Goal: Information Seeking & Learning: Learn about a topic

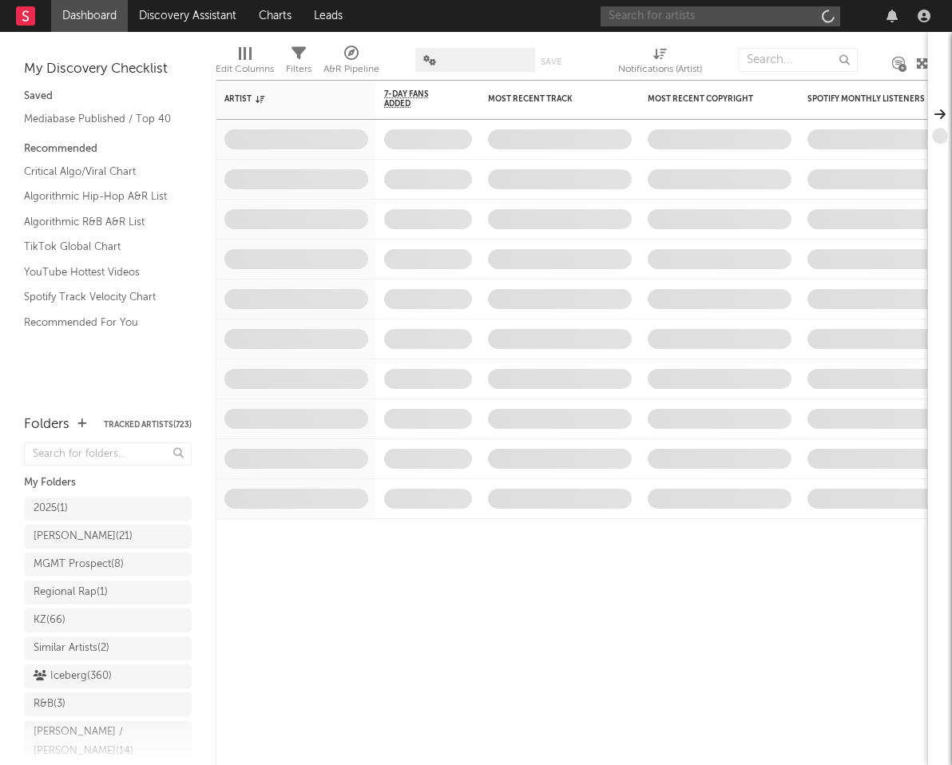
click at [705, 23] on input "text" at bounding box center [721, 16] width 240 height 20
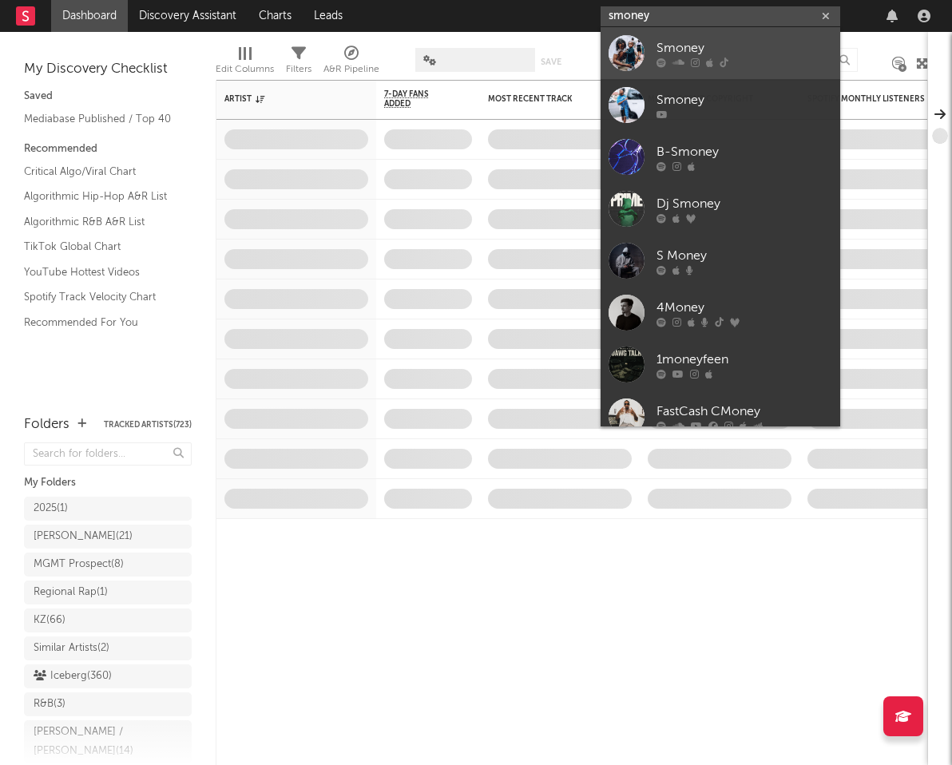
type input "smoney"
click at [726, 49] on div "Smoney" at bounding box center [745, 47] width 176 height 19
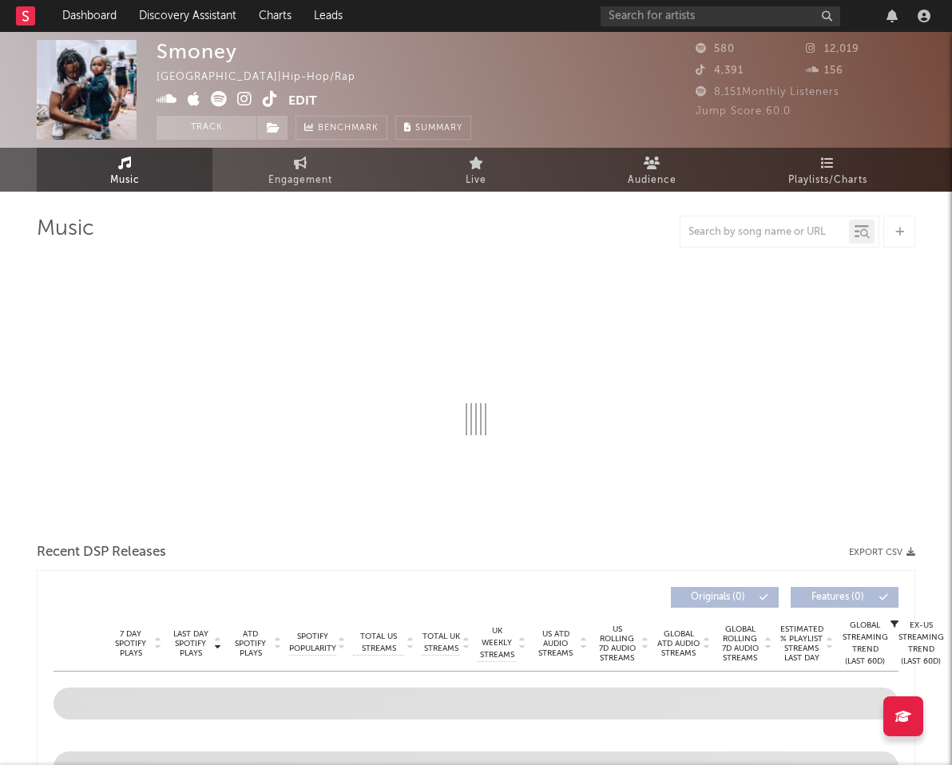
select select "1w"
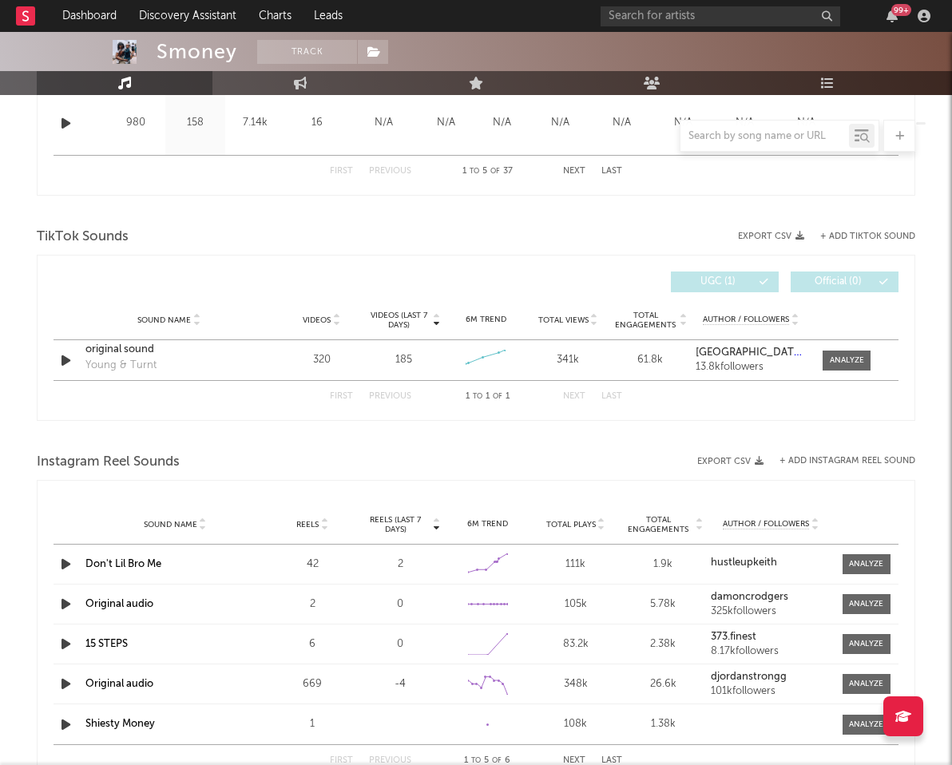
scroll to position [1002, 0]
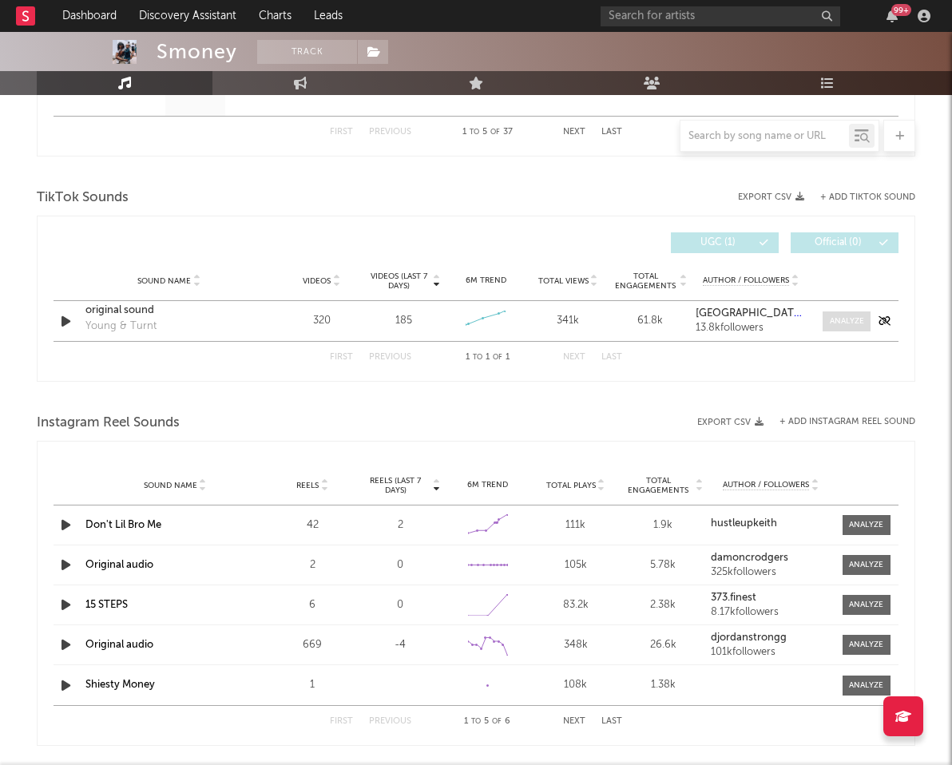
click at [848, 324] on div at bounding box center [847, 322] width 34 height 12
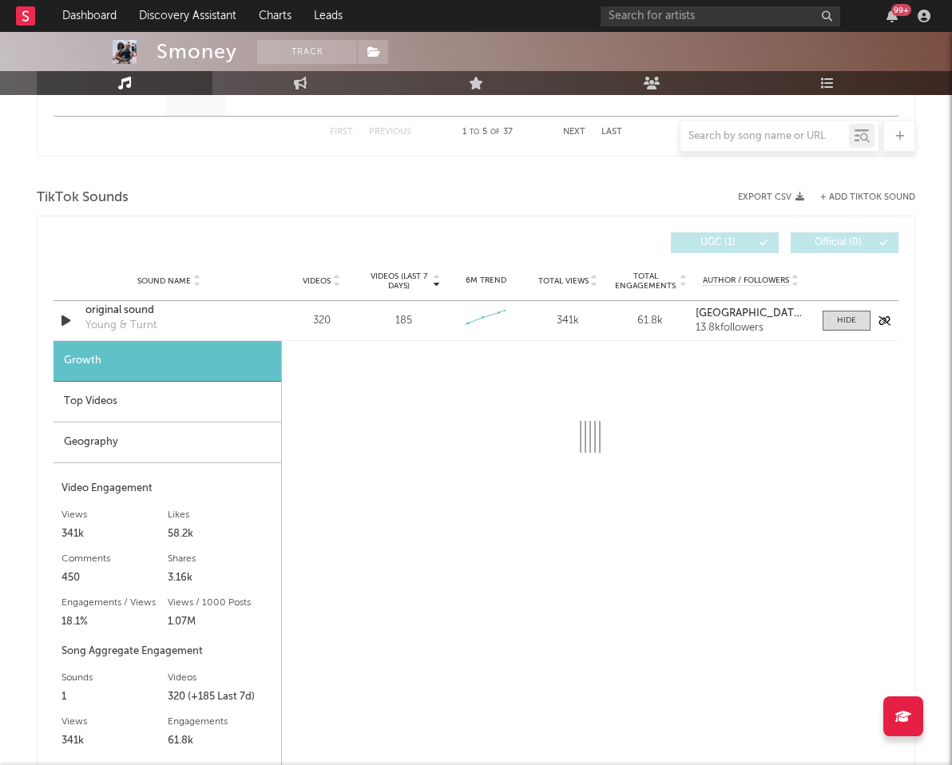
select select "1w"
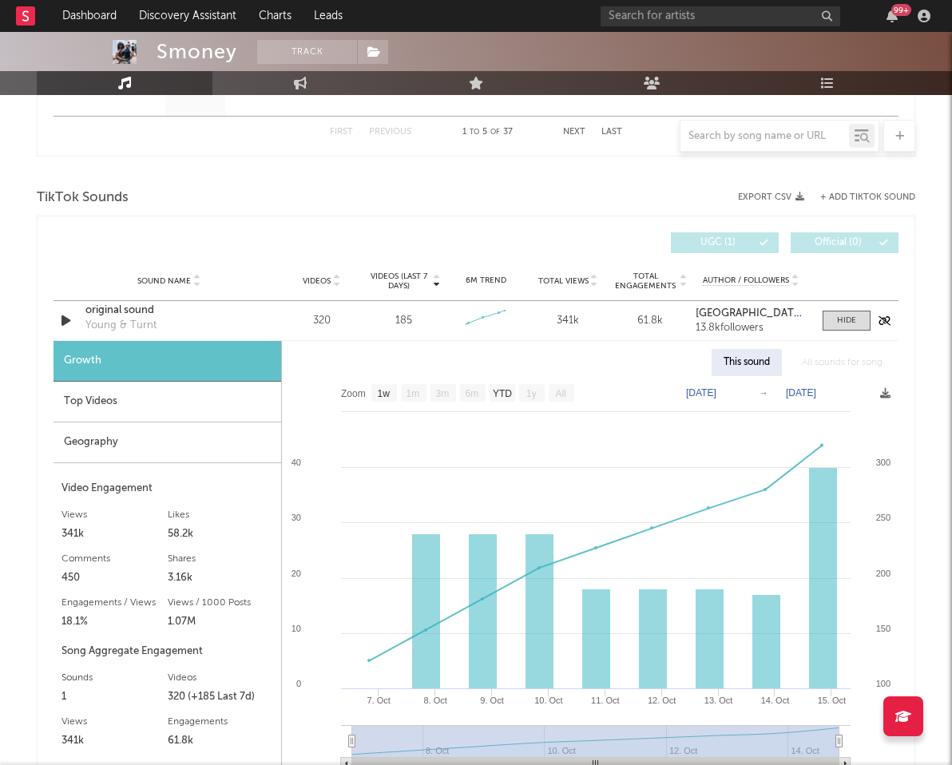
click at [139, 310] on div "original sound" at bounding box center [168, 311] width 167 height 16
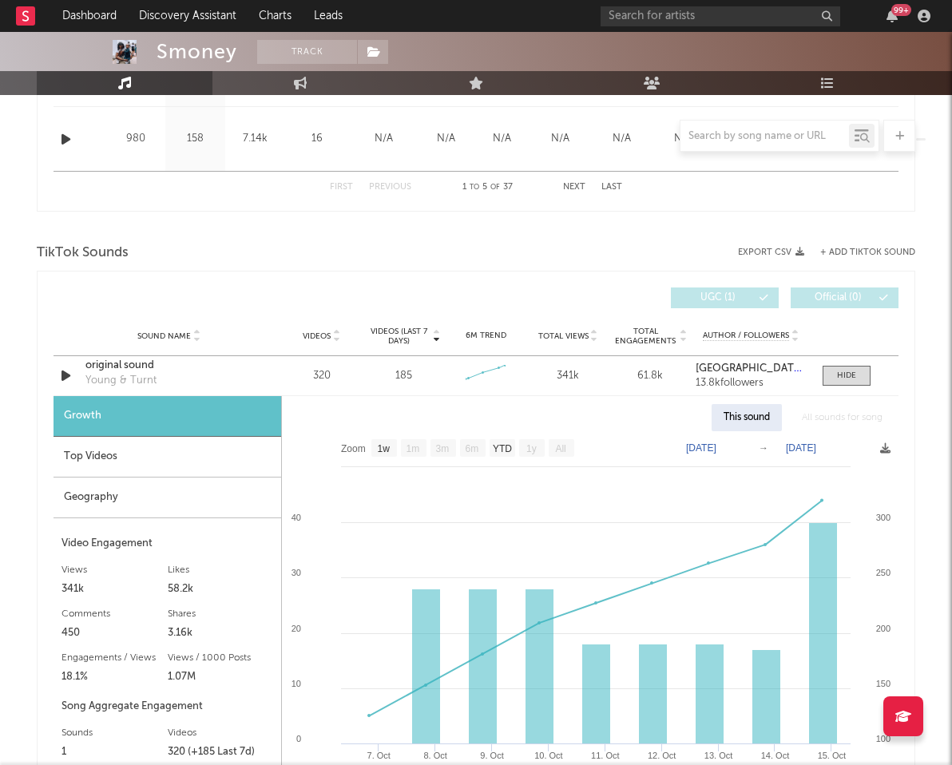
scroll to position [950, 0]
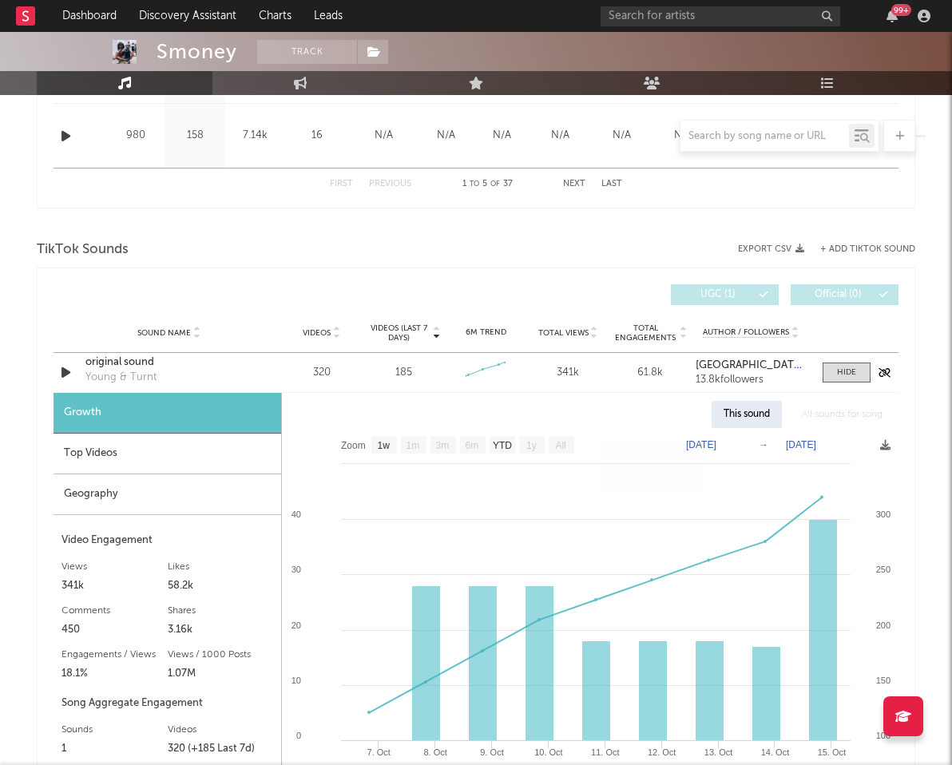
click at [142, 361] on div "original sound" at bounding box center [168, 363] width 167 height 16
